Goal: Task Accomplishment & Management: Manage account settings

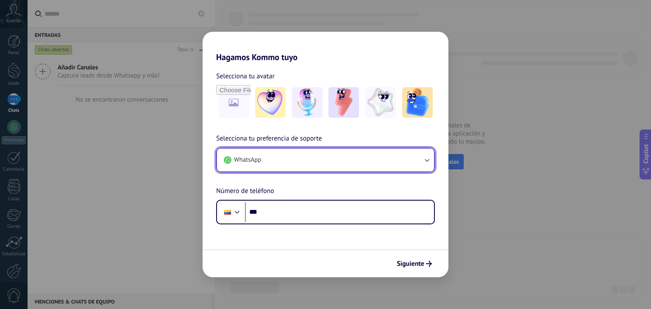
click at [325, 155] on button "WhatsApp" at bounding box center [325, 160] width 217 height 23
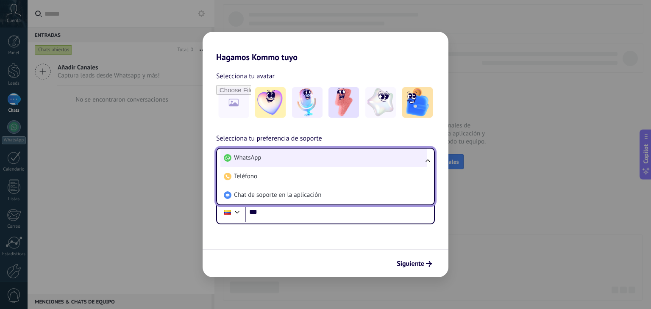
click at [288, 159] on li "WhatsApp" at bounding box center [323, 158] width 207 height 19
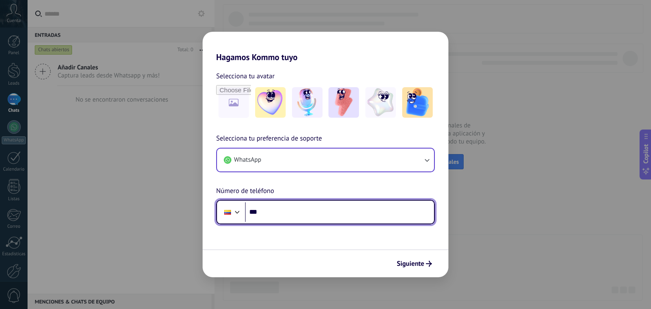
click at [301, 217] on input "***" at bounding box center [339, 211] width 189 height 19
type input "**********"
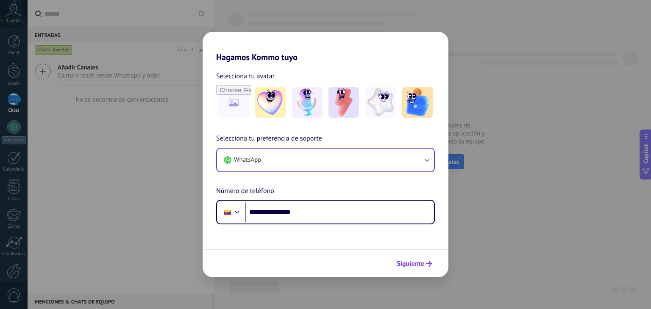
click at [423, 264] on span "Siguiente" at bounding box center [411, 264] width 28 height 6
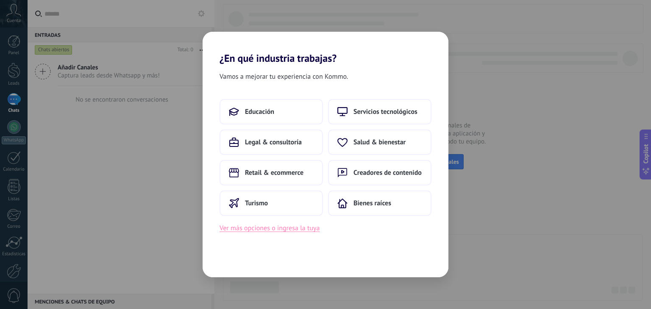
click at [280, 229] on button "Ver más opciones o ingresa la tuya" at bounding box center [269, 228] width 100 height 11
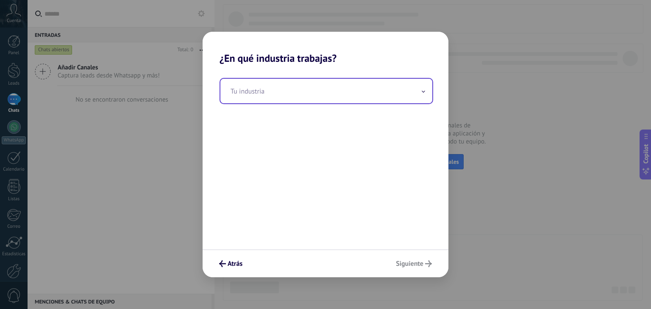
click at [314, 95] on input "text" at bounding box center [326, 91] width 212 height 25
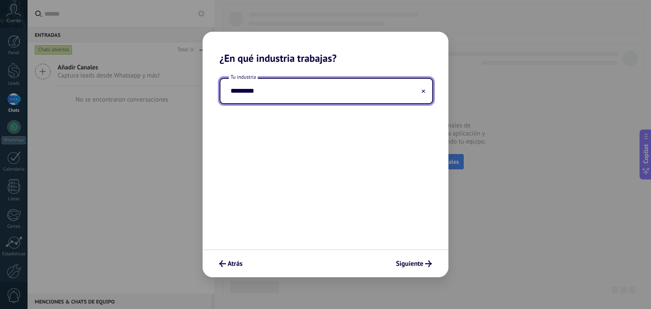
type input "*********"
click at [363, 61] on h2 "¿En qué industria trabajas?" at bounding box center [325, 48] width 246 height 33
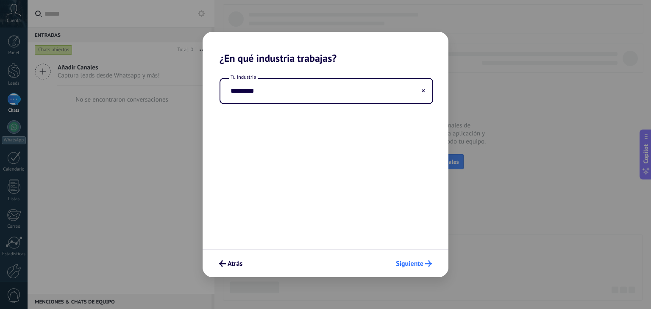
click at [420, 263] on span "Siguiente" at bounding box center [410, 264] width 28 height 6
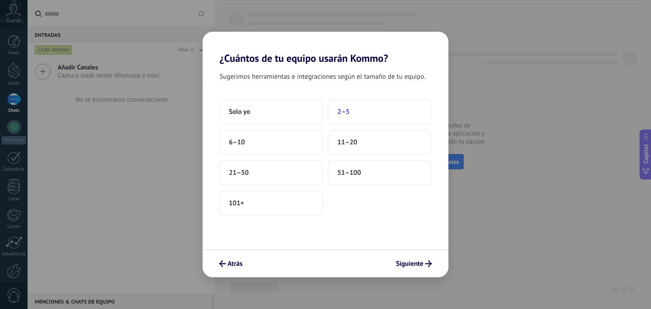
click at [353, 114] on button "2–5" at bounding box center [379, 111] width 103 height 25
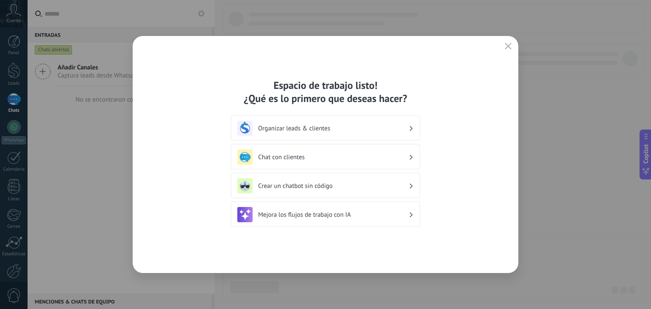
click at [405, 150] on div "Chat con clientes" at bounding box center [325, 157] width 176 height 15
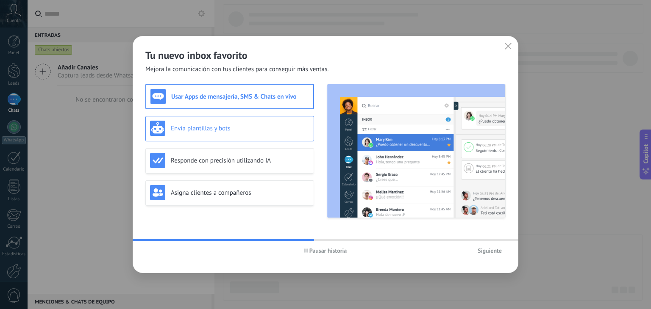
click at [279, 137] on div "Envía plantillas y bots" at bounding box center [229, 128] width 169 height 25
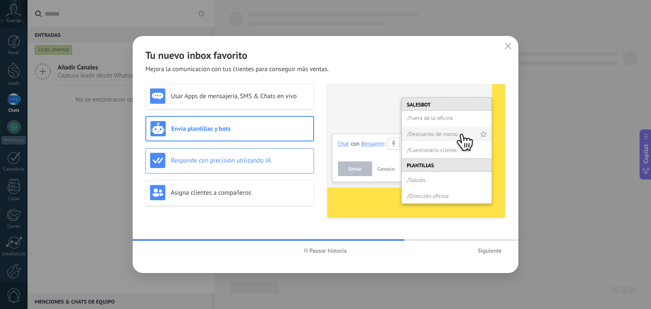
click at [261, 160] on h3 "Responde con precisión utilizando IA" at bounding box center [240, 161] width 139 height 8
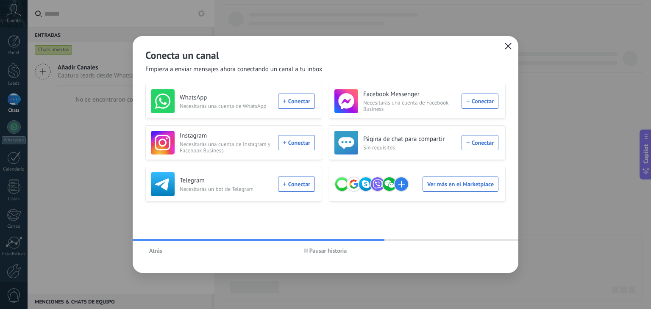
click at [510, 48] on icon "button" at bounding box center [508, 46] width 7 height 7
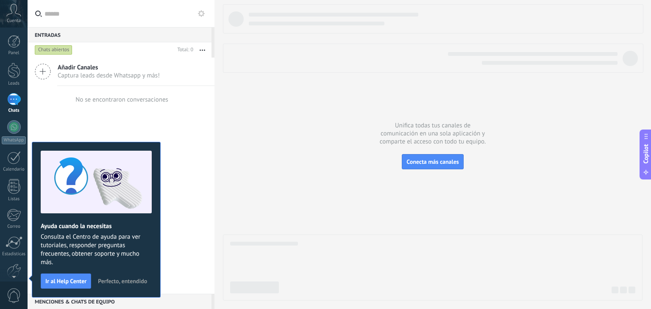
click at [119, 280] on span "Perfecto, entendido" at bounding box center [122, 281] width 49 height 6
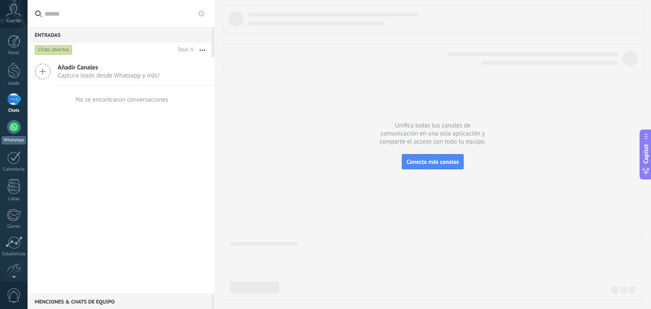
click at [19, 129] on div at bounding box center [14, 127] width 14 height 14
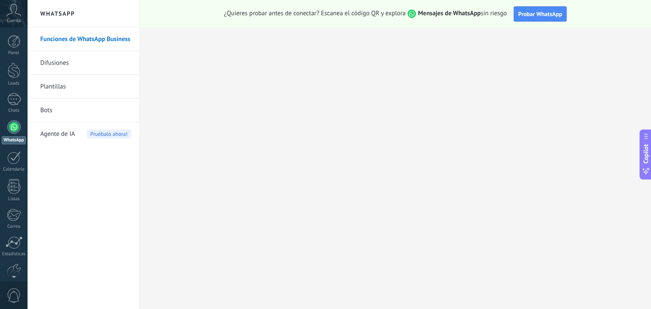
click at [12, 14] on icon at bounding box center [13, 10] width 15 height 13
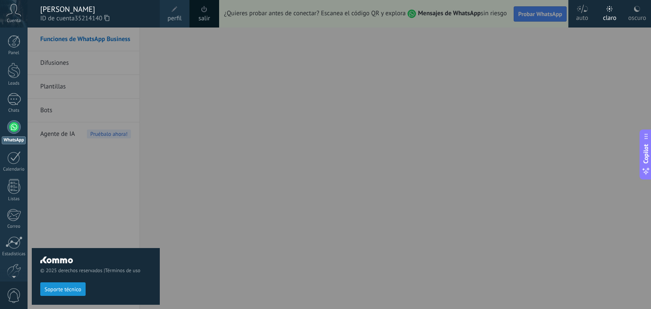
click at [183, 12] on link "perfil" at bounding box center [175, 14] width 30 height 28
